Goal: Find specific page/section: Find specific page/section

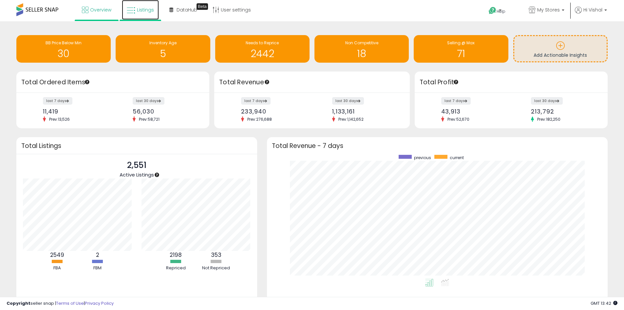
click at [138, 13] on link "Listings" at bounding box center [140, 10] width 37 height 20
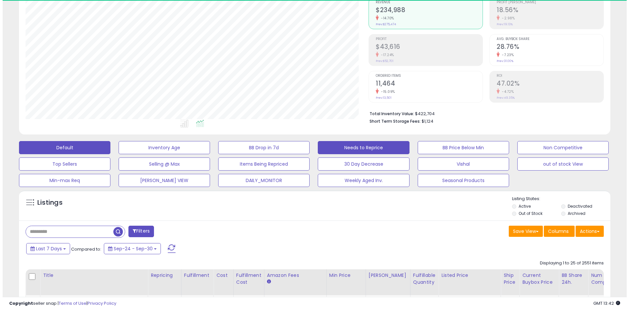
scroll to position [134, 343]
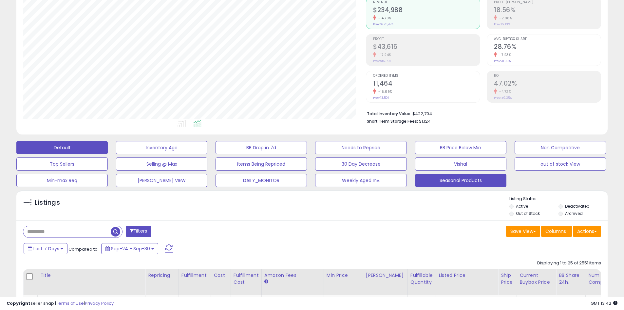
click at [442, 182] on button "Seasonal Products" at bounding box center [460, 180] width 91 height 13
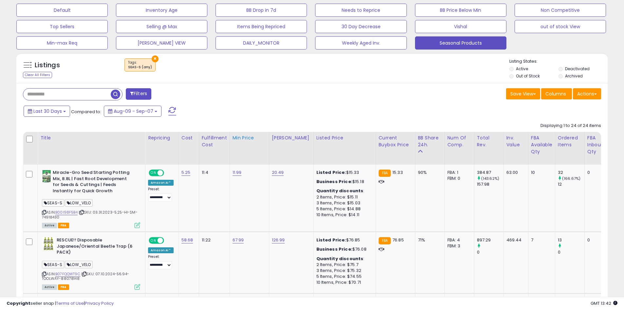
scroll to position [197, 0]
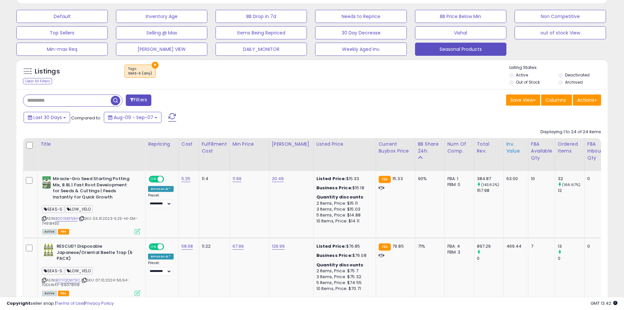
click at [508, 146] on div "Inv. value" at bounding box center [516, 148] width 19 height 14
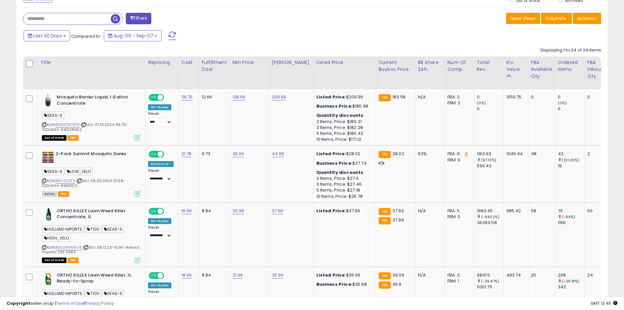
scroll to position [278, 0]
